Goal: Information Seeking & Learning: Learn about a topic

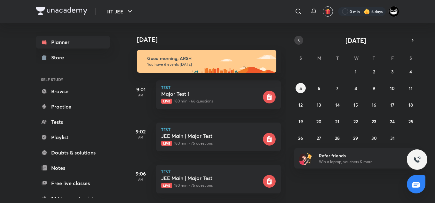
click at [302, 41] on button "button" at bounding box center [298, 40] width 9 height 9
click at [338, 121] on abbr "23" at bounding box center [337, 122] width 5 height 6
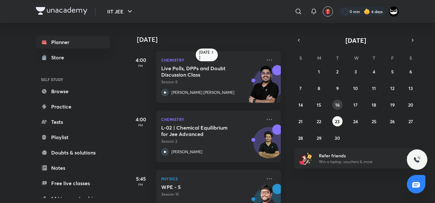
click at [336, 108] on button "16" at bounding box center [337, 105] width 10 height 10
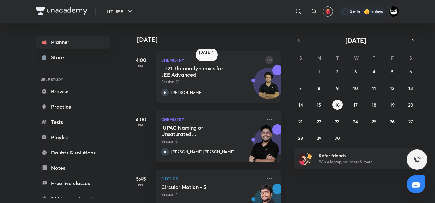
click at [265, 62] on icon at bounding box center [269, 60] width 8 height 8
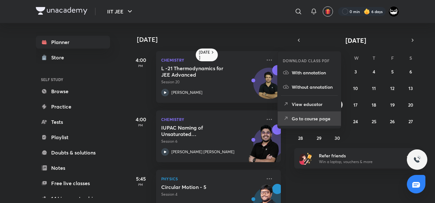
click at [300, 117] on p "Go to course page" at bounding box center [314, 118] width 44 height 7
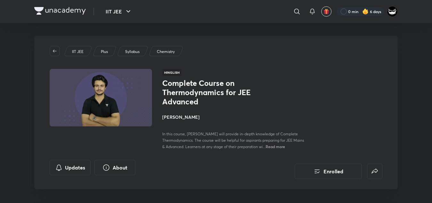
click at [243, 74] on div "Hinglish Complete Course on Thermodynamics for JEE Advanced [PERSON_NAME] In th…" at bounding box center [272, 109] width 220 height 81
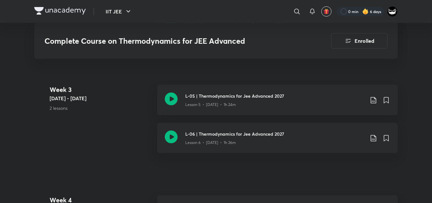
scroll to position [582, 0]
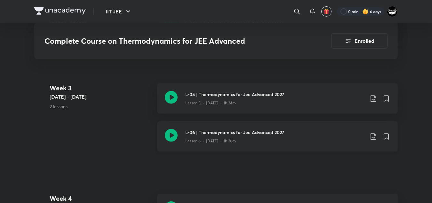
click at [371, 136] on icon at bounding box center [373, 137] width 8 height 8
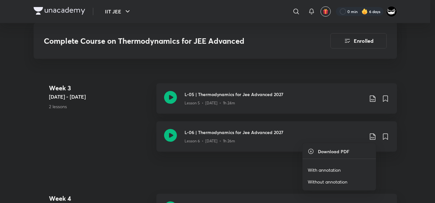
click at [321, 169] on p "With annotation" at bounding box center [323, 170] width 33 height 7
